Goal: Transaction & Acquisition: Book appointment/travel/reservation

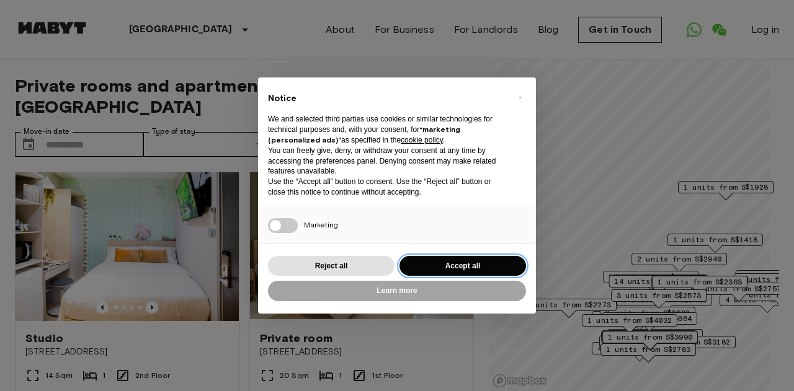
click at [442, 268] on button "Accept all" at bounding box center [463, 266] width 127 height 20
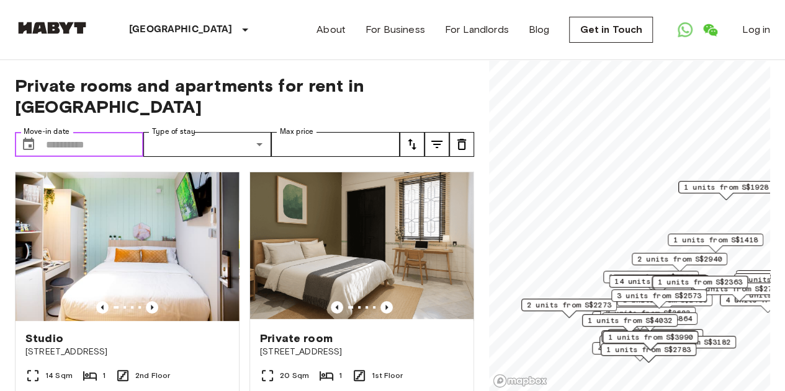
click at [74, 132] on input "Move-in date" at bounding box center [94, 144] width 97 height 25
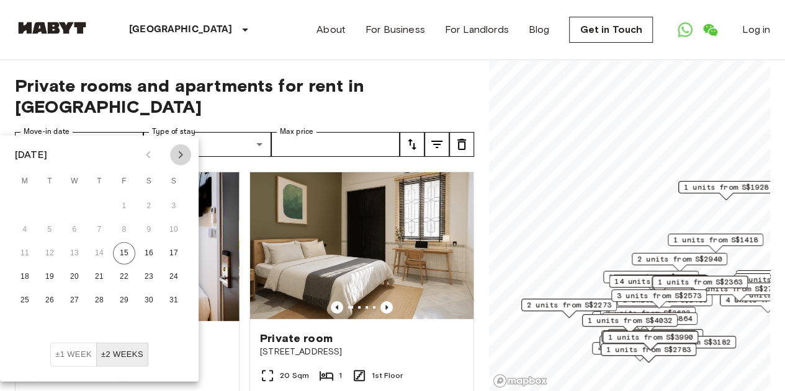
click at [182, 151] on icon "Next month" at bounding box center [180, 155] width 15 height 15
click at [82, 234] on button "10" at bounding box center [74, 230] width 22 height 22
type input "**********"
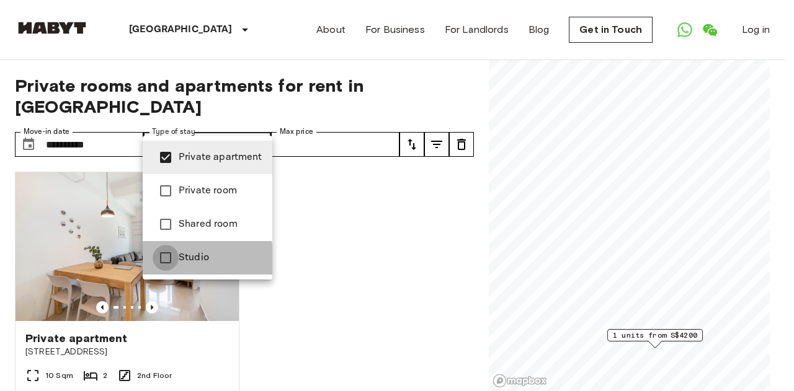
type input "**********"
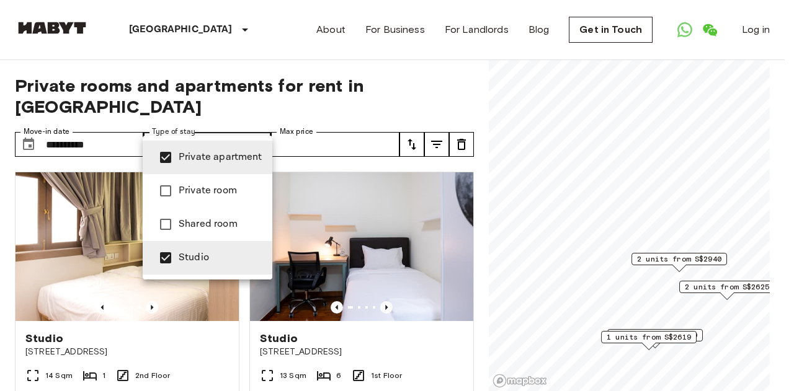
click at [365, 102] on div at bounding box center [397, 195] width 794 height 391
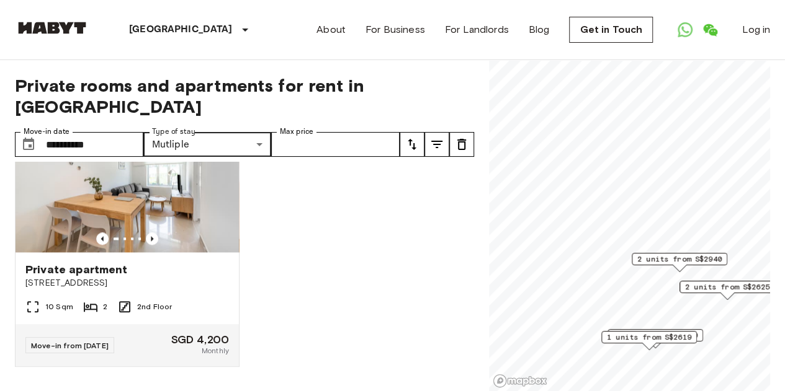
scroll to position [906, 0]
click at [132, 269] on div "Private apartment" at bounding box center [126, 269] width 203 height 15
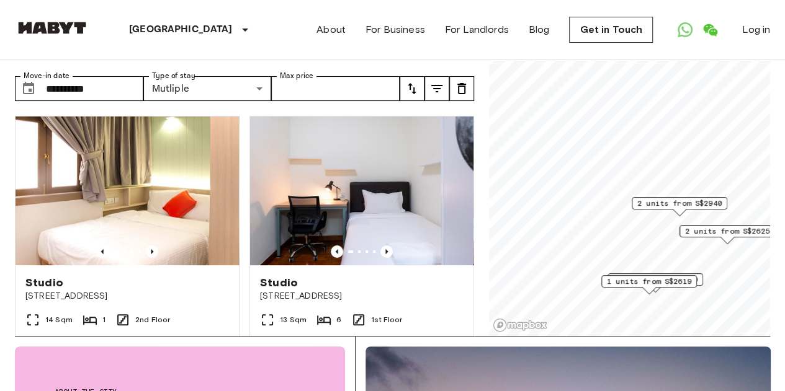
scroll to position [0, 0]
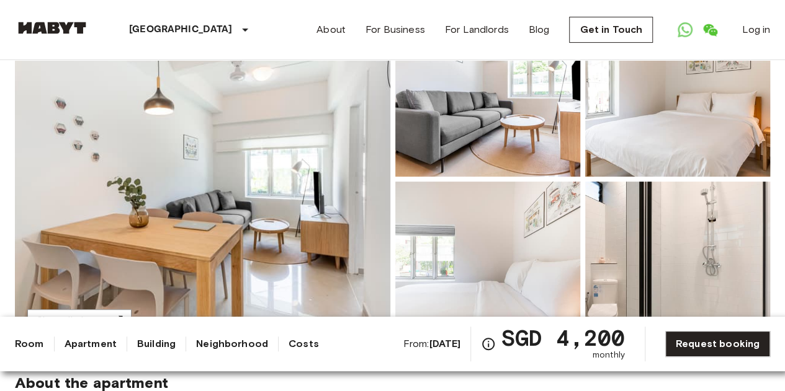
scroll to position [151, 0]
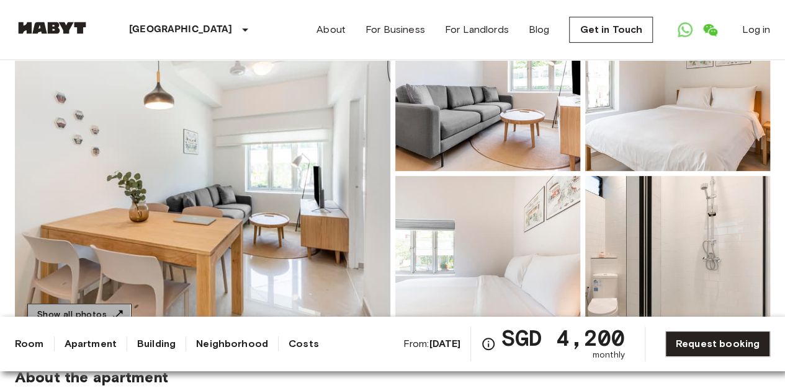
click at [51, 311] on button "Show all photos" at bounding box center [79, 315] width 104 height 23
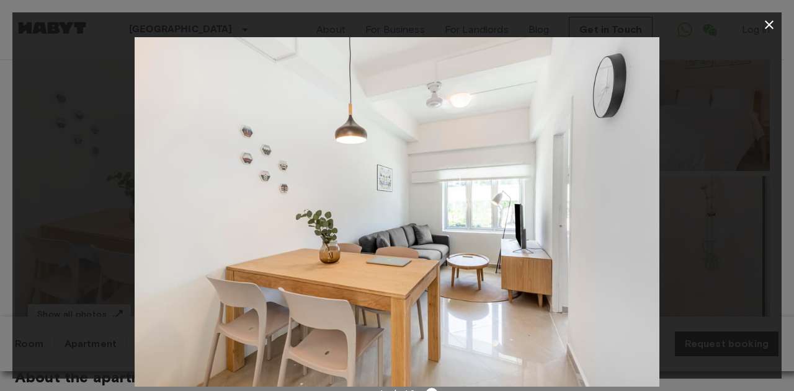
click at [666, 223] on div at bounding box center [396, 212] width 769 height 350
click at [772, 21] on icon "button" at bounding box center [769, 24] width 15 height 15
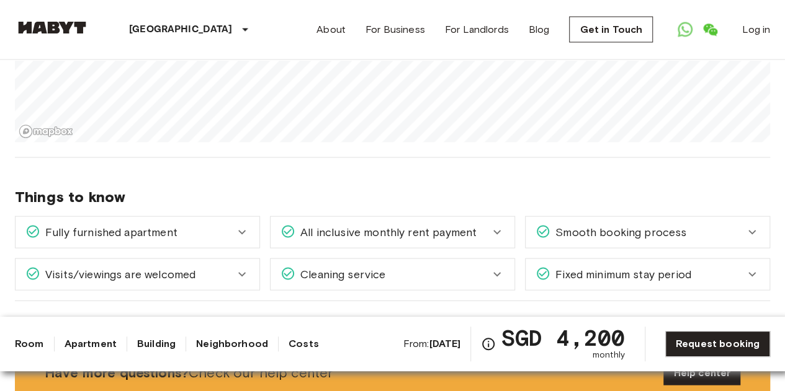
scroll to position [1187, 0]
click at [416, 225] on span "All inclusive monthly rent payment" at bounding box center [385, 233] width 181 height 16
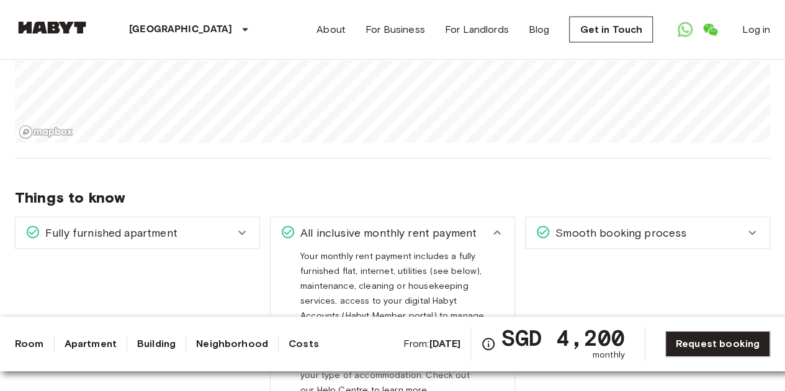
click at [416, 225] on span "All inclusive monthly rent payment" at bounding box center [385, 233] width 181 height 16
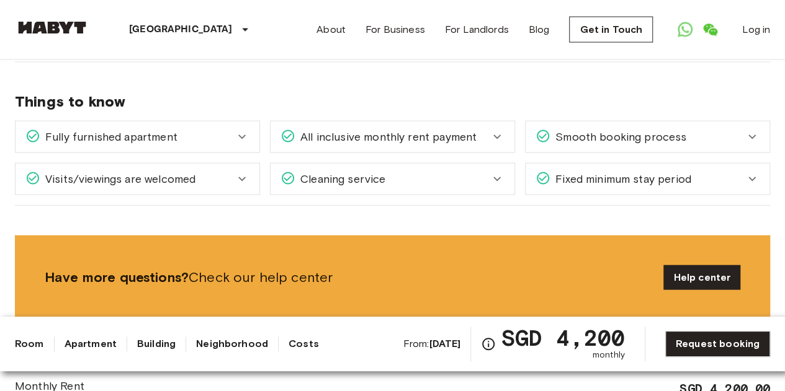
scroll to position [1284, 0]
click at [233, 128] on div "Fully furnished apartment" at bounding box center [129, 136] width 209 height 16
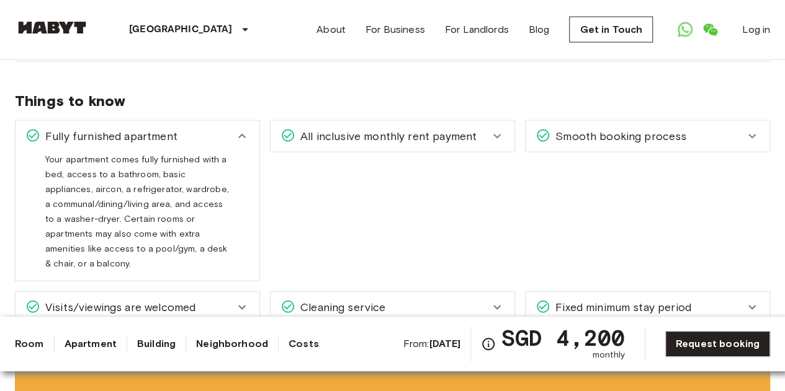
click at [356, 121] on div "All inclusive monthly rent payment" at bounding box center [392, 136] width 244 height 31
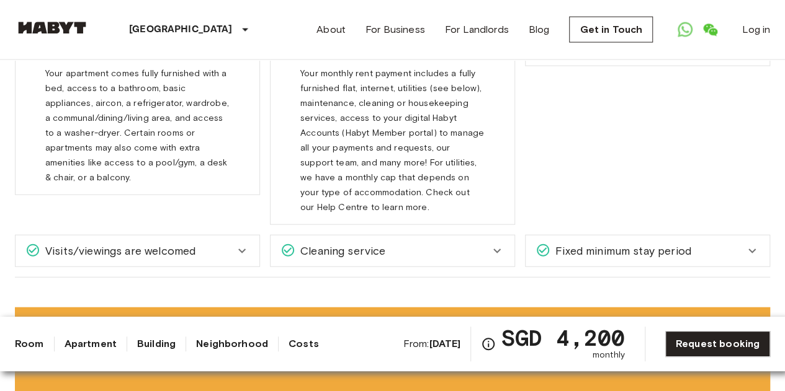
scroll to position [1370, 0]
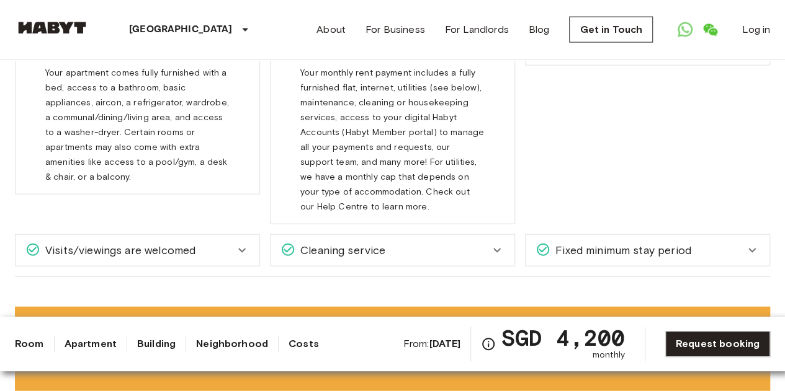
click at [450, 235] on div "Cleaning service" at bounding box center [392, 250] width 244 height 31
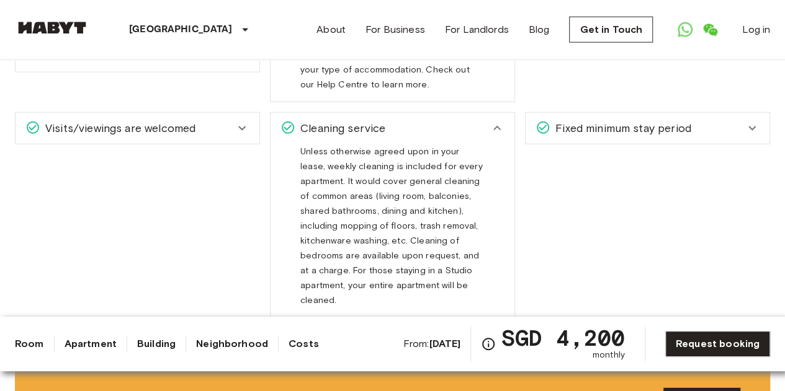
scroll to position [1499, 0]
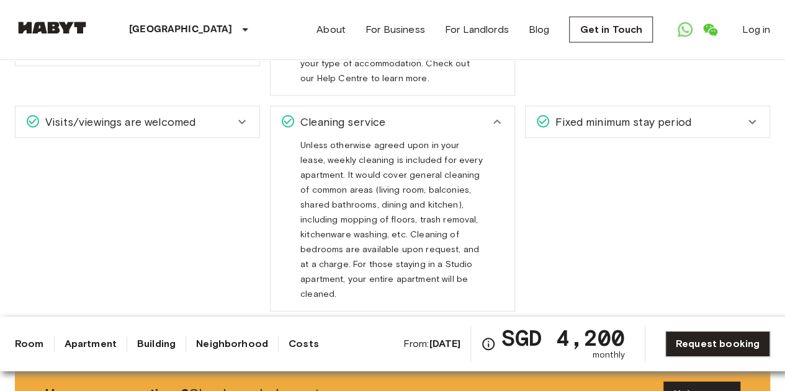
click at [583, 114] on span "Fixed minimum stay period" at bounding box center [620, 122] width 141 height 16
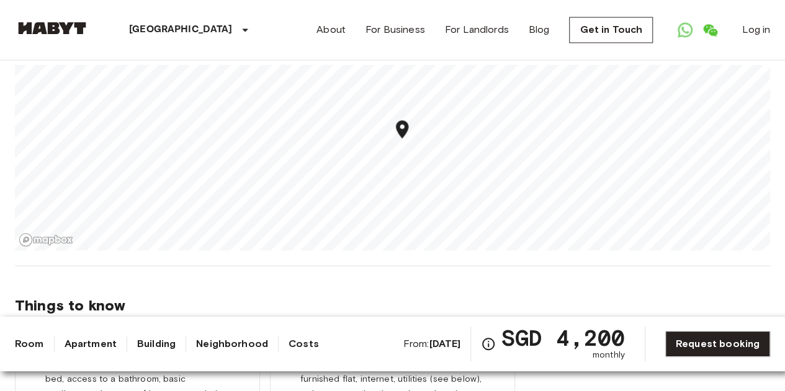
scroll to position [1061, 0]
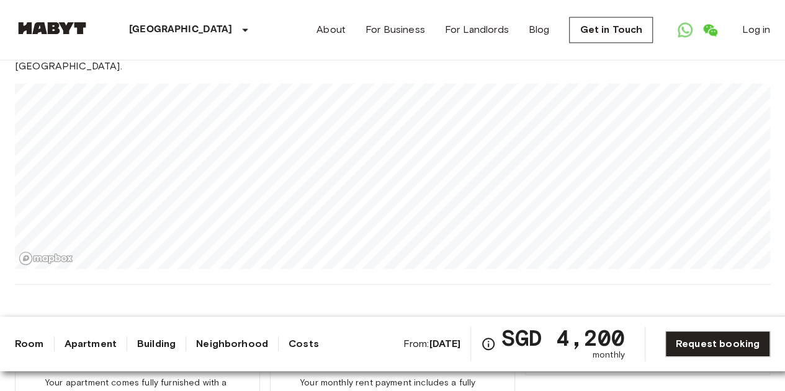
click at [29, 339] on link "Room" at bounding box center [29, 344] width 29 height 15
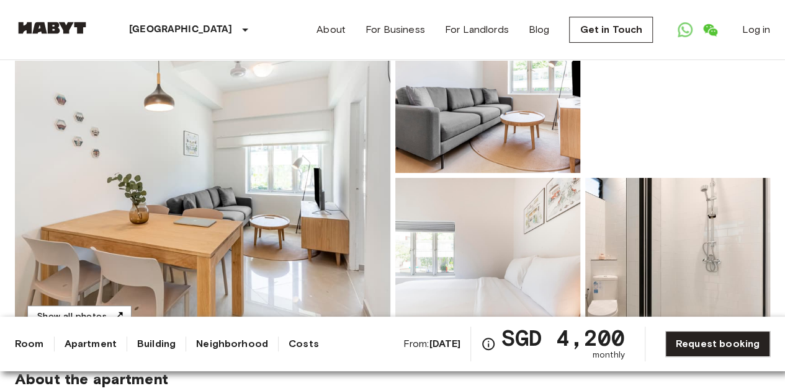
scroll to position [211, 0]
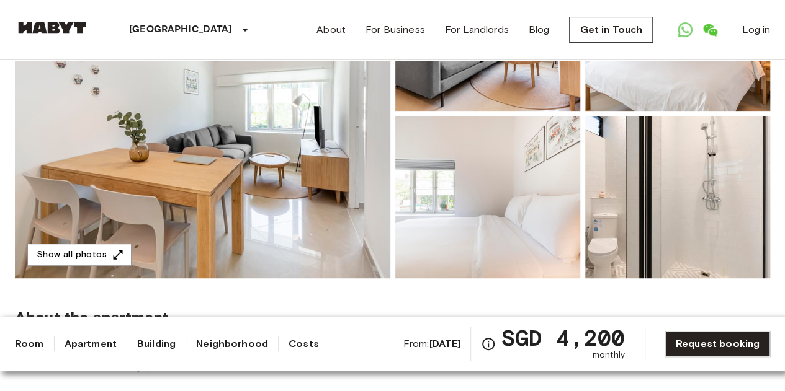
click at [84, 348] on link "Apartment" at bounding box center [91, 344] width 52 height 15
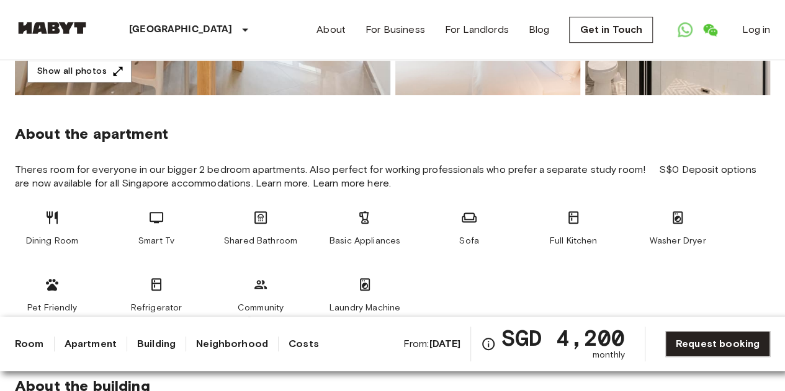
scroll to position [416, 0]
